Goal: Book appointment/travel/reservation

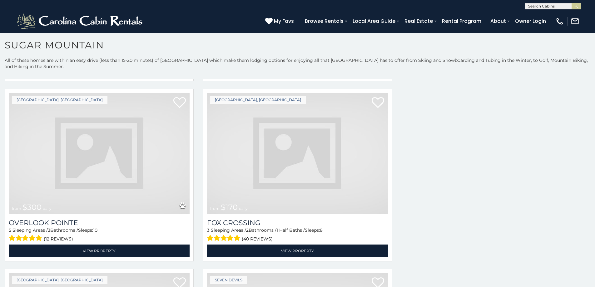
scroll to position [2106, 0]
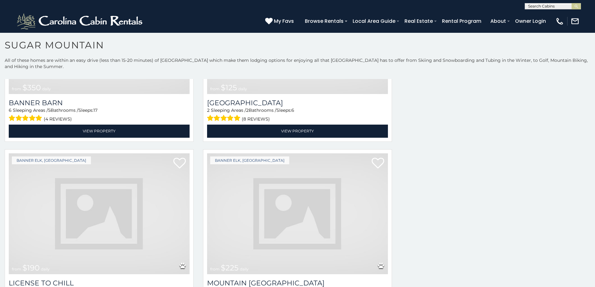
click at [157, 155] on img at bounding box center [99, 213] width 181 height 121
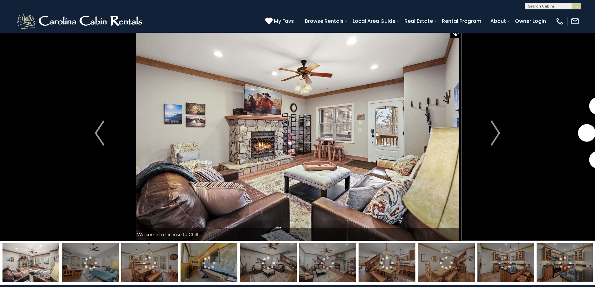
scroll to position [25, 0]
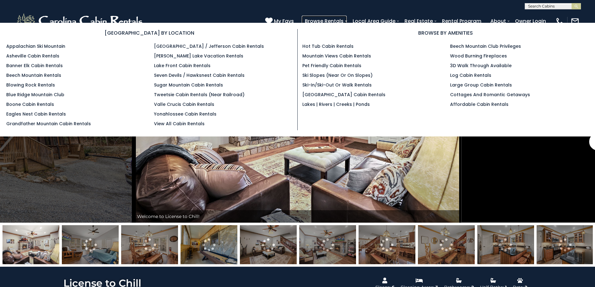
click at [347, 19] on link "Browse Rentals" at bounding box center [324, 21] width 45 height 11
